Goal: Check status: Check status

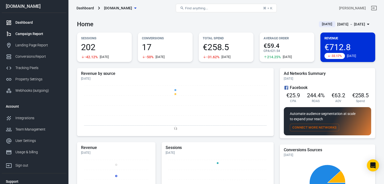
click at [22, 34] on div "Campaign Report" at bounding box center [38, 33] width 47 height 5
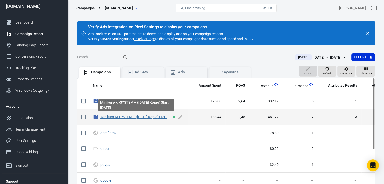
click at [127, 118] on link "Minikurs-KI-SYSTEM – ([DATE] Kopie) Start [DATE]" at bounding box center [138, 117] width 77 height 4
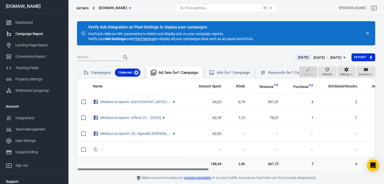
click at [342, 59] on icon "button" at bounding box center [344, 57] width 6 height 6
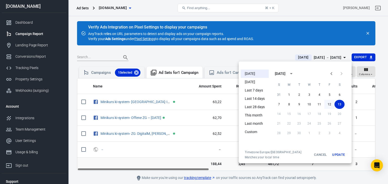
click at [327, 103] on button "12" at bounding box center [329, 104] width 10 height 9
click at [340, 154] on button "Update" at bounding box center [338, 154] width 16 height 9
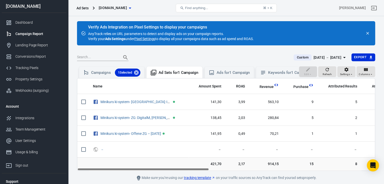
click at [330, 58] on div "[DATE] － [DATE]" at bounding box center [327, 57] width 28 height 6
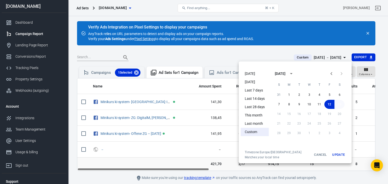
click at [339, 104] on button "13" at bounding box center [339, 104] width 10 height 9
click at [340, 155] on button "Update" at bounding box center [338, 154] width 16 height 9
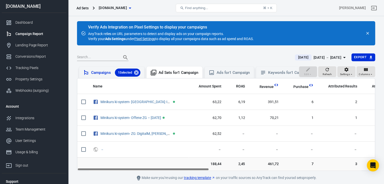
click at [100, 71] on div "Campaigns 1 Selected" at bounding box center [115, 73] width 49 height 8
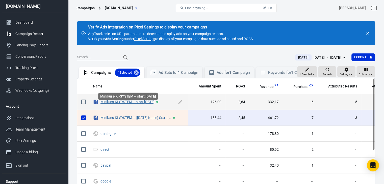
click at [126, 104] on link "Minikurs-KI-SYSTEM – start [DATE]" at bounding box center [127, 102] width 54 height 4
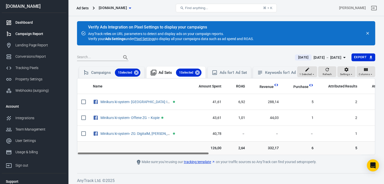
click at [20, 22] on div "Dashboard" at bounding box center [38, 22] width 47 height 5
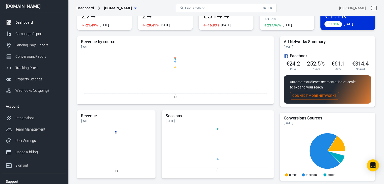
scroll to position [126, 0]
